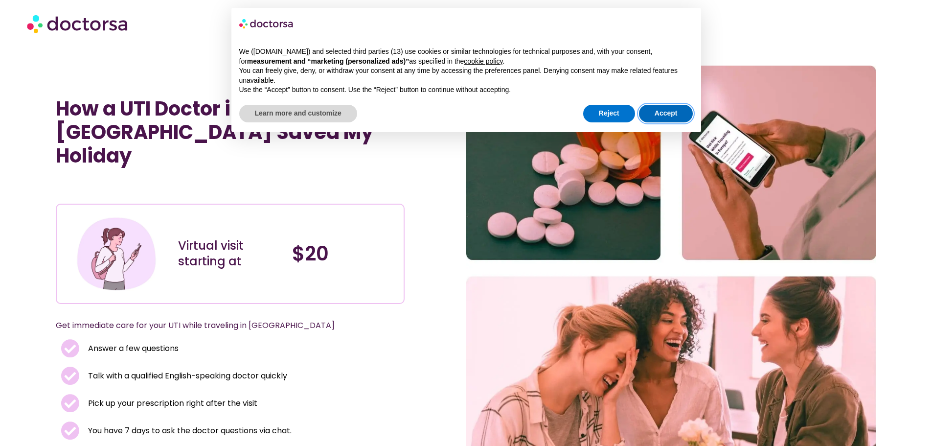
click at [675, 110] on button "Accept" at bounding box center [666, 114] width 54 height 18
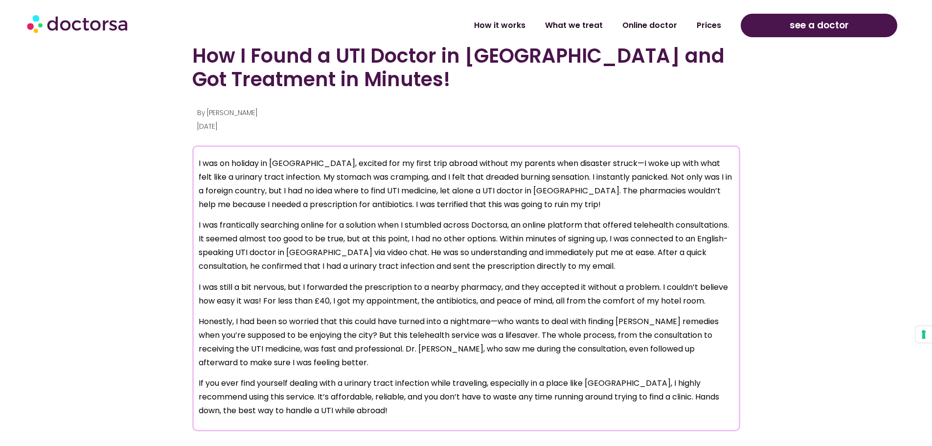
scroll to position [734, 0]
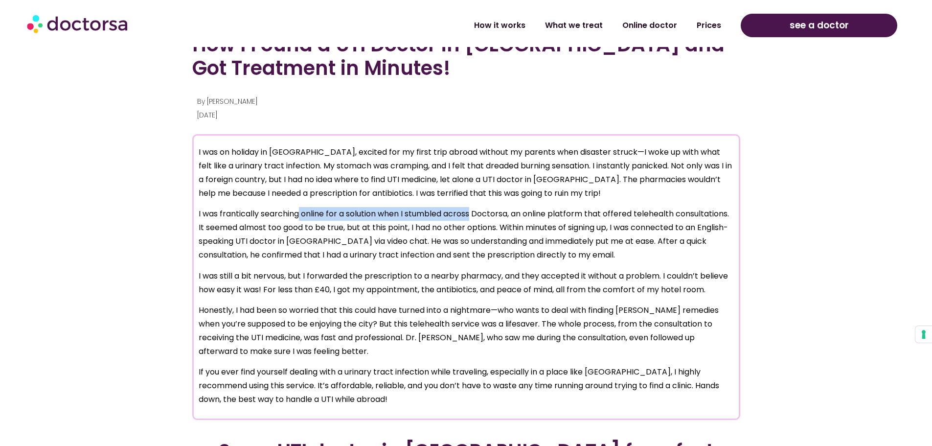
drag, startPoint x: 475, startPoint y: 213, endPoint x: 300, endPoint y: 219, distance: 175.3
click at [298, 219] on p "I was frantically searching online for a solution when I stumbled across Doctor…" at bounding box center [466, 234] width 535 height 55
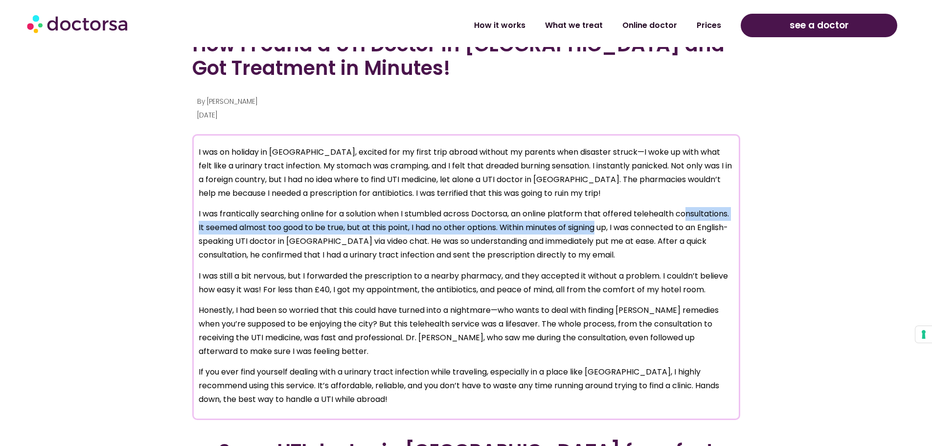
drag, startPoint x: 658, startPoint y: 223, endPoint x: 208, endPoint y: 233, distance: 450.3
click at [208, 233] on p "I was frantically searching online for a solution when I stumbled across Doctor…" at bounding box center [466, 234] width 535 height 55
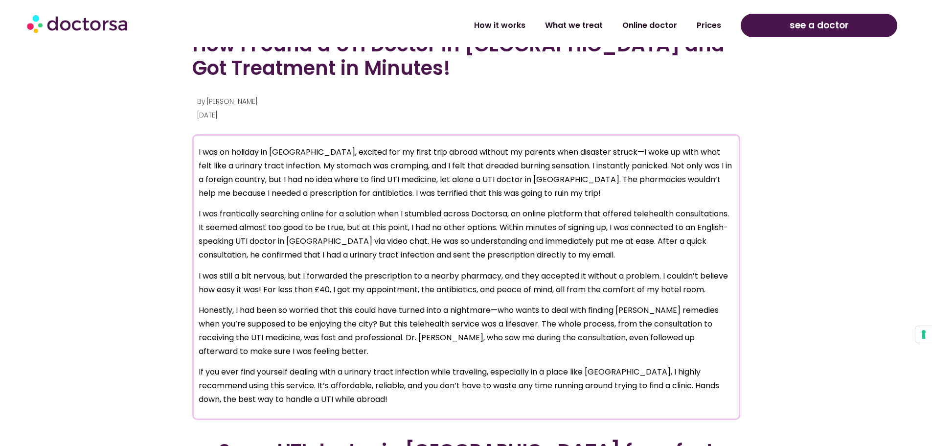
click at [242, 252] on p "I was frantically searching online for a solution when I stumbled across Doctor…" at bounding box center [466, 234] width 535 height 55
click at [212, 253] on p "I was frantically searching online for a solution when I stumbled across Doctor…" at bounding box center [466, 234] width 535 height 55
drag, startPoint x: 502, startPoint y: 241, endPoint x: 508, endPoint y: 245, distance: 7.5
click at [561, 242] on p "I was frantically searching online for a solution when I stumbled across Doctor…" at bounding box center [466, 234] width 535 height 55
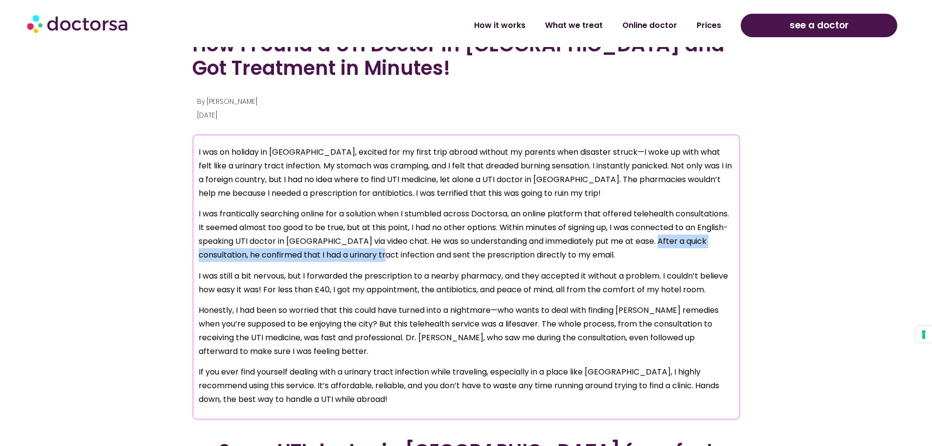
drag, startPoint x: 229, startPoint y: 255, endPoint x: 466, endPoint y: 251, distance: 236.9
click at [466, 251] on p "I was frantically searching online for a solution when I stumbled across Doctor…" at bounding box center [466, 234] width 535 height 55
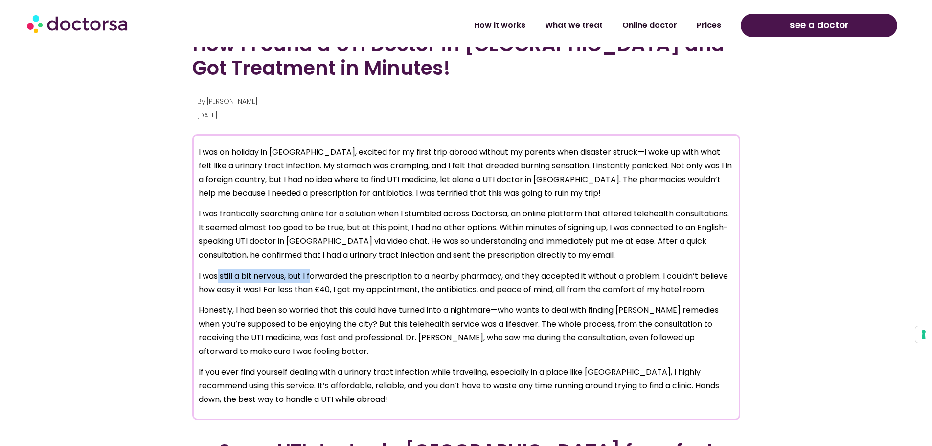
drag, startPoint x: 218, startPoint y: 278, endPoint x: 312, endPoint y: 277, distance: 94.0
click at [312, 277] on p "I was still a bit nervous, but I forwarded the prescription to a nearby pharmac…" at bounding box center [466, 282] width 535 height 27
click at [368, 271] on p "I was still a bit nervous, but I forwarded the prescription to a nearby pharmac…" at bounding box center [466, 282] width 535 height 27
drag, startPoint x: 603, startPoint y: 270, endPoint x: 454, endPoint y: 263, distance: 148.9
click at [502, 275] on p "I was still a bit nervous, but I forwarded the prescription to a nearby pharmac…" at bounding box center [466, 282] width 535 height 27
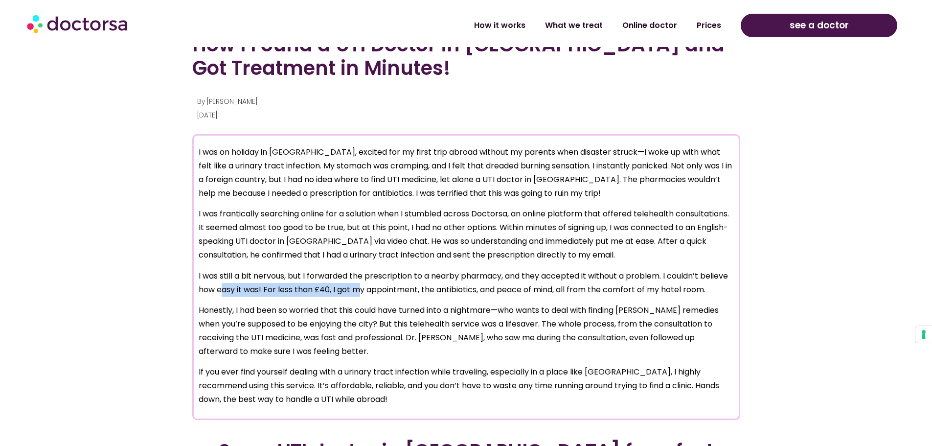
drag, startPoint x: 224, startPoint y: 288, endPoint x: 359, endPoint y: 289, distance: 135.1
click at [359, 289] on p "I was still a bit nervous, but I forwarded the prescription to a nearby pharmac…" at bounding box center [466, 282] width 535 height 27
drag, startPoint x: 233, startPoint y: 309, endPoint x: 411, endPoint y: 304, distance: 177.2
click at [411, 304] on p "Honestly, I had been so worried that this could have turned into a nightmare—wh…" at bounding box center [466, 330] width 535 height 55
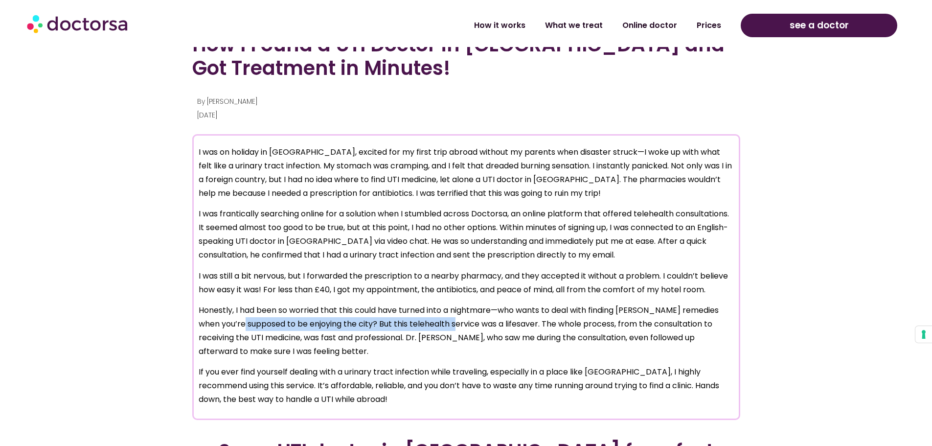
drag, startPoint x: 240, startPoint y: 327, endPoint x: 446, endPoint y: 315, distance: 206.4
click at [450, 318] on p "Honestly, I had been so worried that this could have turned into a nightmare—wh…" at bounding box center [466, 330] width 535 height 55
click at [380, 348] on p "Honestly, I had been so worried that this could have turned into a nightmare—wh…" at bounding box center [466, 330] width 535 height 55
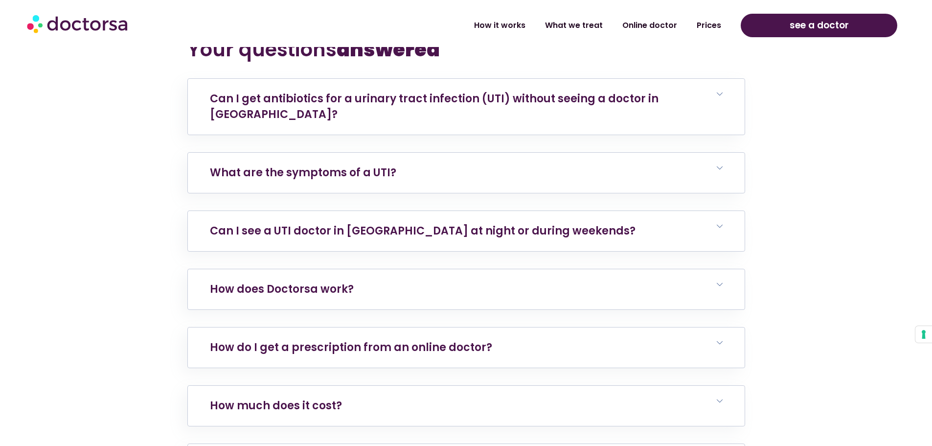
scroll to position [1908, 0]
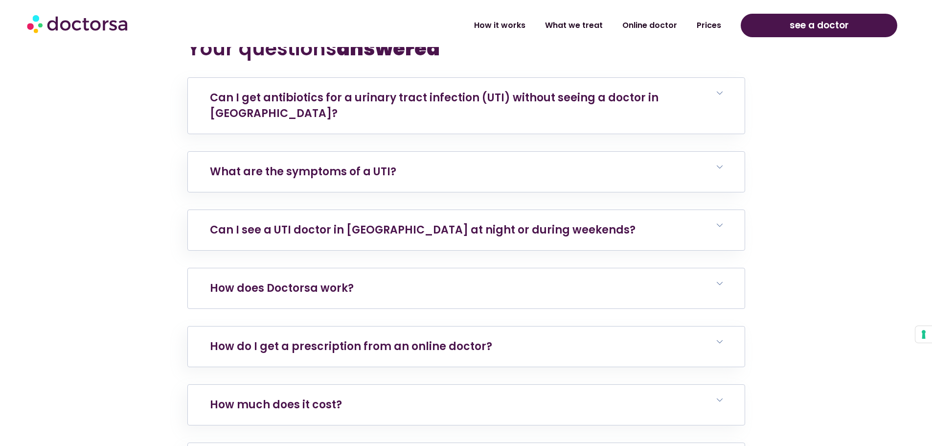
click at [720, 280] on span at bounding box center [720, 283] width 6 height 7
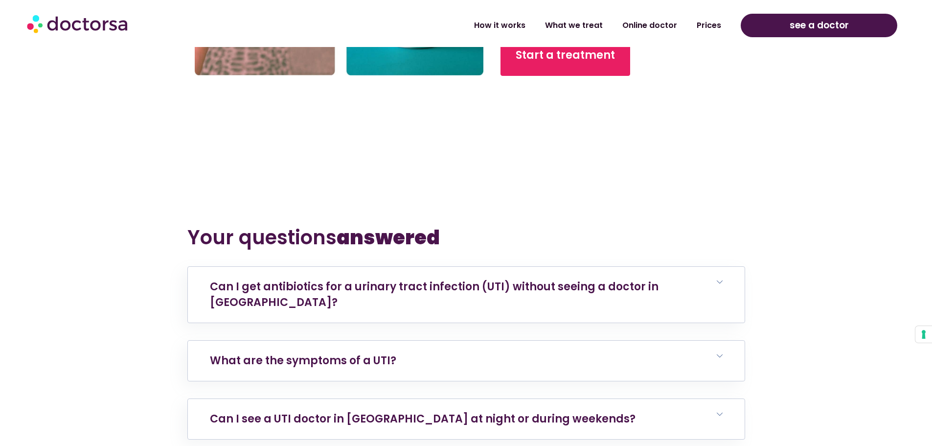
scroll to position [1566, 0]
